Goal: Task Accomplishment & Management: Use online tool/utility

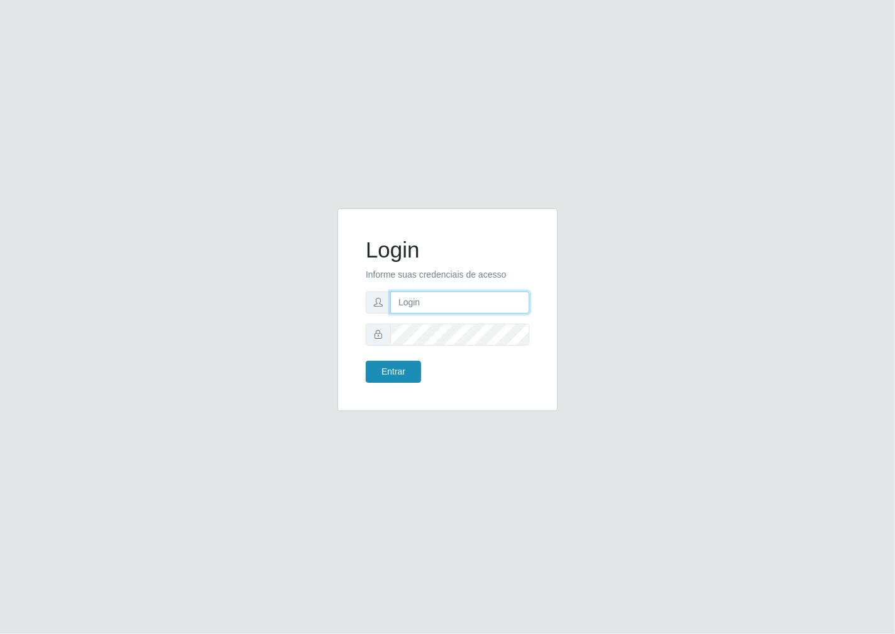
type input "janaina@iwof"
click at [393, 373] on button "Entrar" at bounding box center [393, 372] width 55 height 22
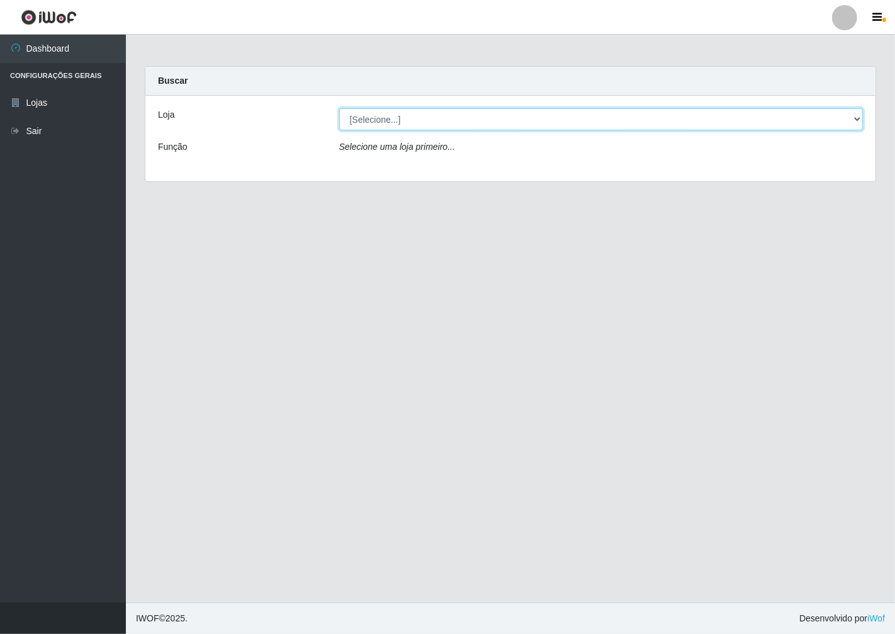
click at [859, 113] on select "[Selecione...] Minimercado Filezão" at bounding box center [601, 119] width 524 height 22
select select "204"
click at [339, 108] on select "[Selecione...] Minimercado Filezão" at bounding box center [601, 119] width 524 height 22
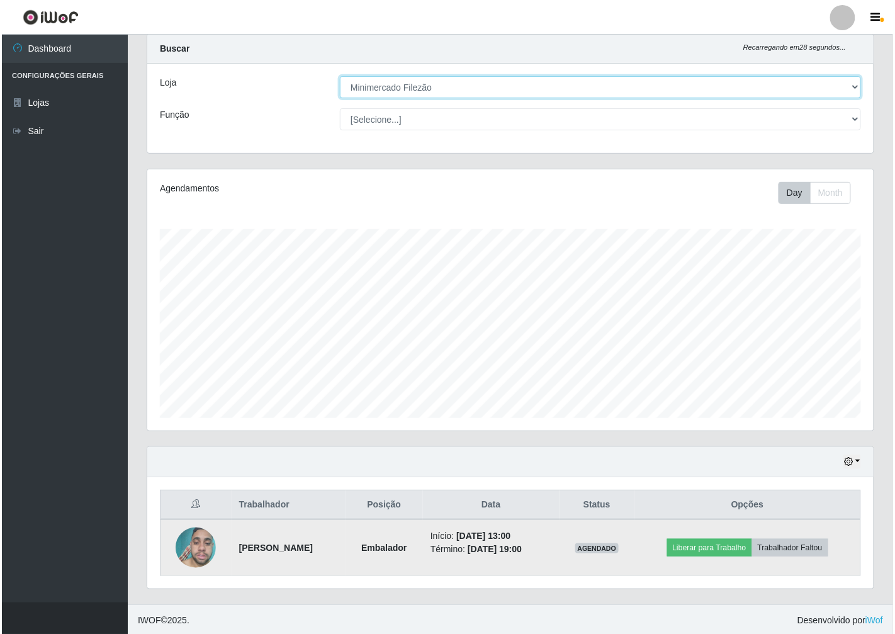
scroll to position [33, 0]
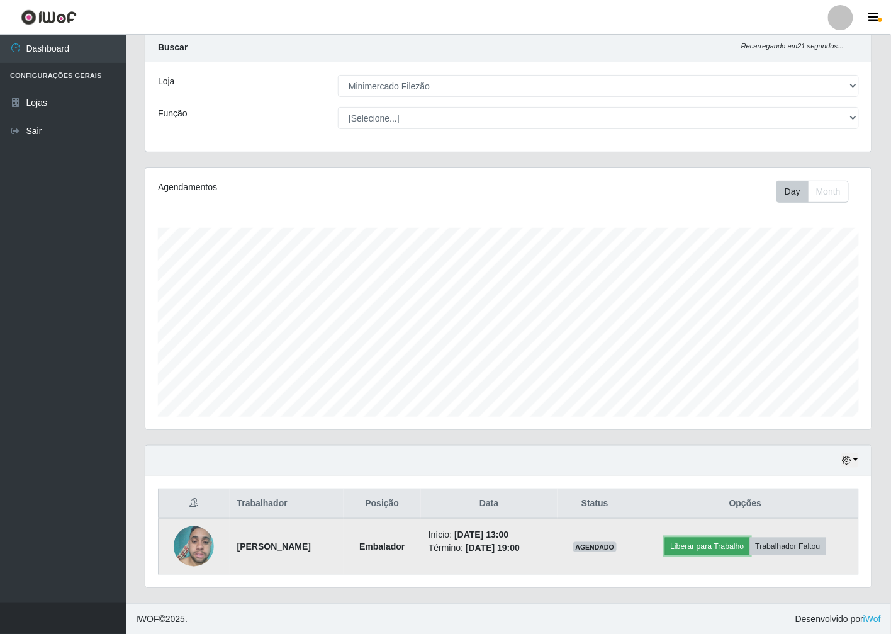
click at [728, 548] on button "Liberar para Trabalho" at bounding box center [707, 547] width 85 height 18
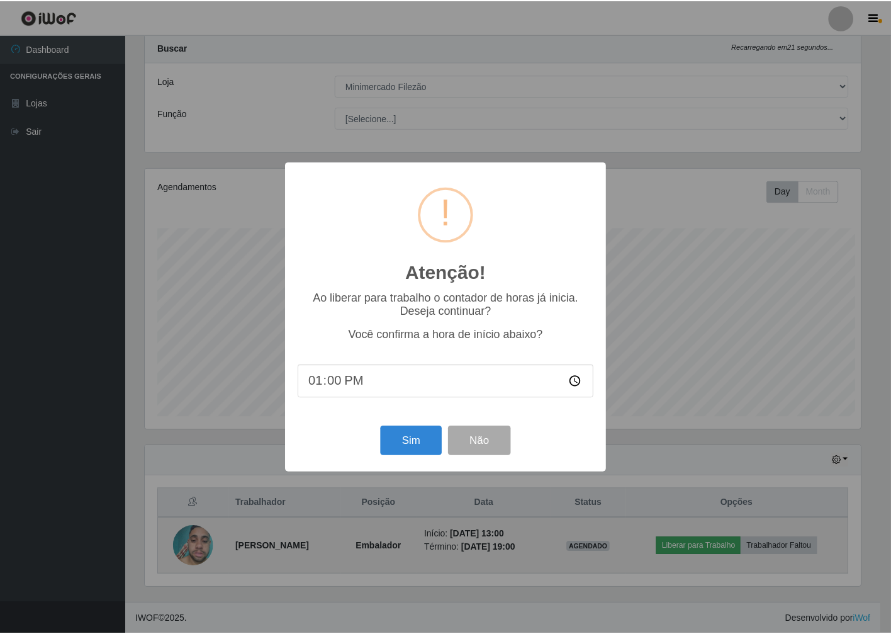
scroll to position [261, 719]
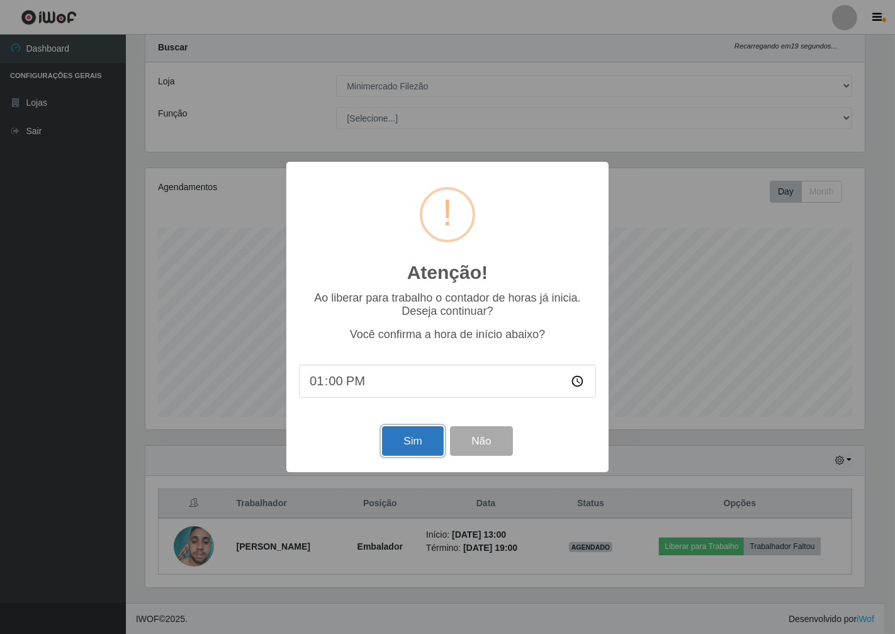
click at [418, 441] on button "Sim" at bounding box center [412, 441] width 61 height 30
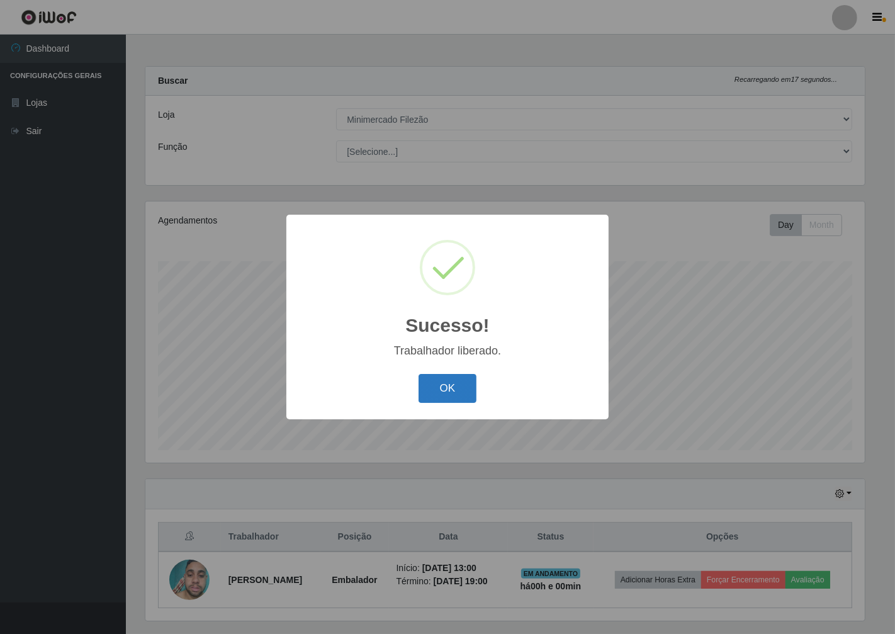
click at [451, 400] on button "OK" at bounding box center [448, 389] width 59 height 30
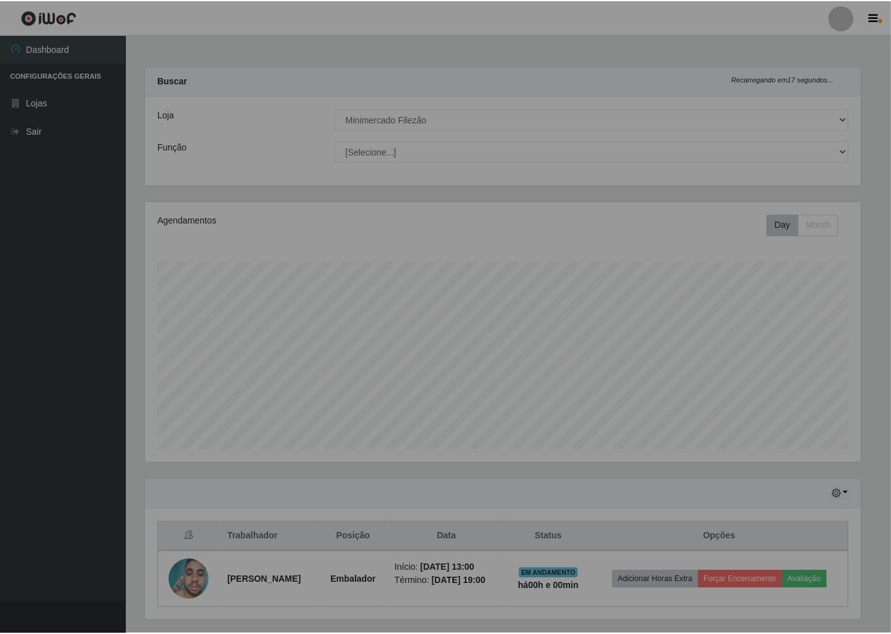
scroll to position [261, 727]
